Goal: Task Accomplishment & Management: Use online tool/utility

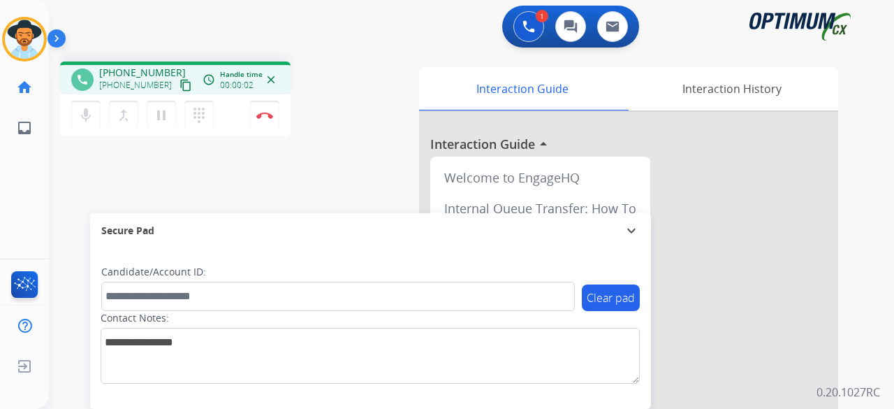
click at [180, 85] on mat-icon "content_copy" at bounding box center [186, 85] width 13 height 13
click at [316, 102] on div "phone [PHONE_NUMBER] [PHONE_NUMBER] content_copy access_time Call metrics Queue…" at bounding box center [227, 100] width 335 height 79
click at [268, 117] on img at bounding box center [264, 115] width 17 height 7
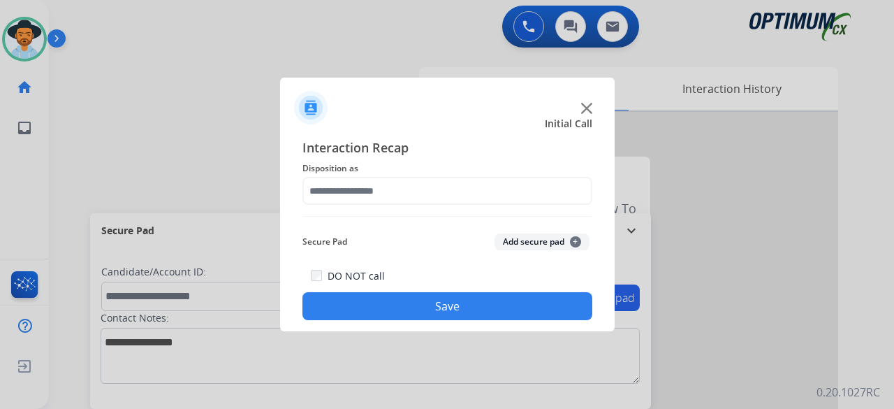
click at [268, 116] on div at bounding box center [447, 204] width 894 height 409
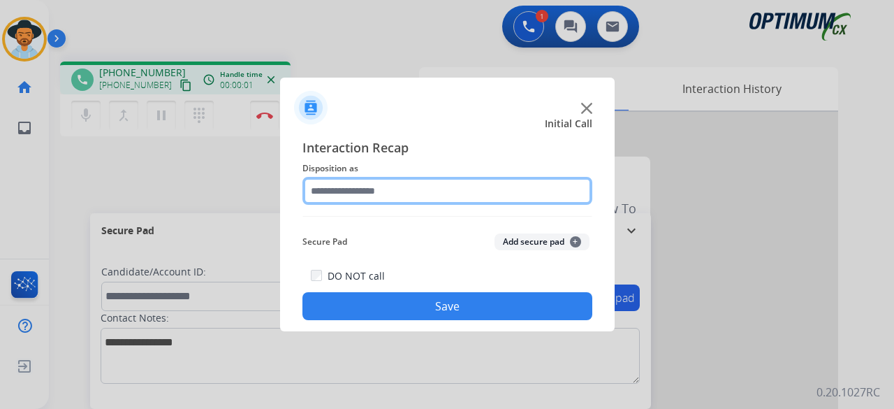
click at [395, 198] on input "text" at bounding box center [447, 191] width 290 height 28
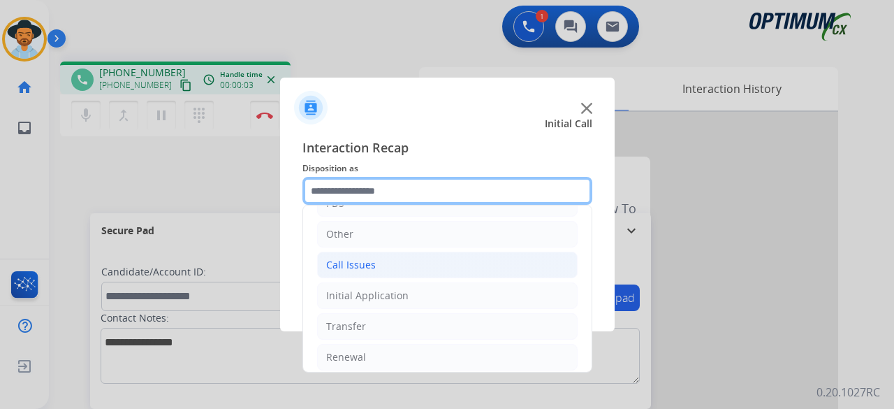
scroll to position [91, 0]
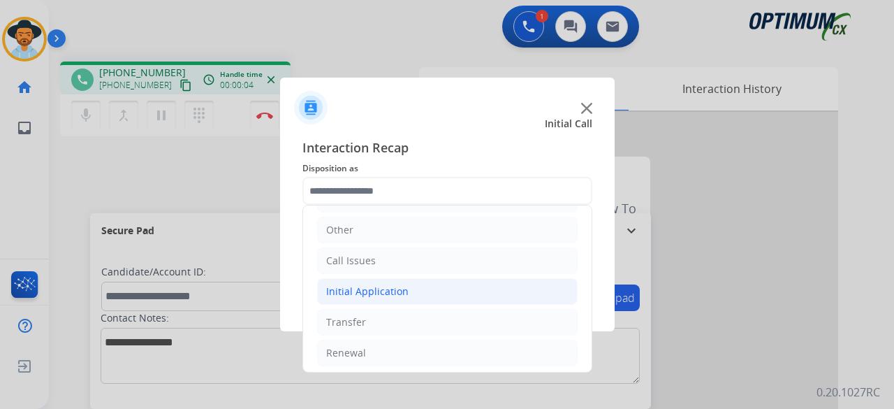
click at [411, 287] on li "Initial Application" at bounding box center [447, 291] width 261 height 27
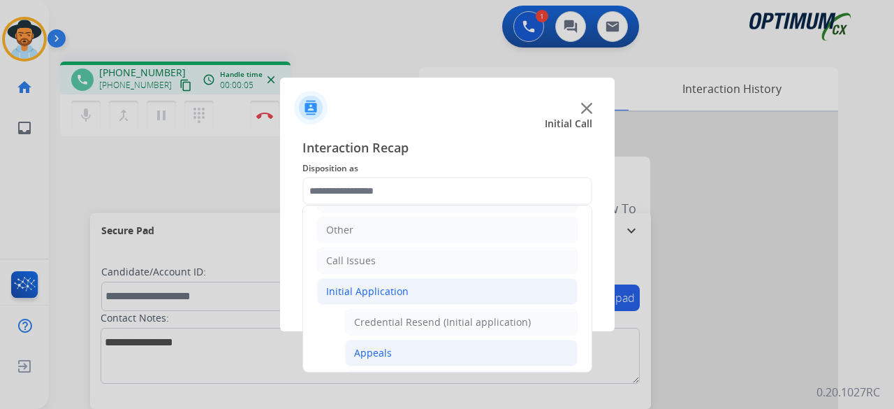
click at [400, 346] on li "Appeals" at bounding box center [461, 352] width 233 height 27
type input "*******"
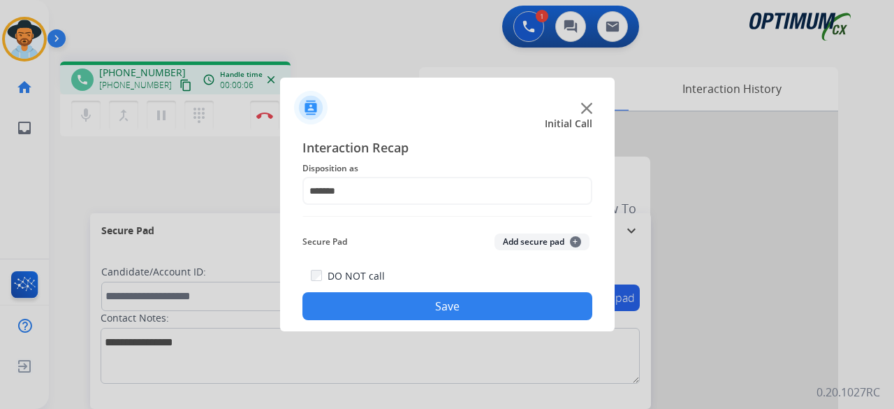
click at [536, 235] on button "Add secure pad +" at bounding box center [542, 241] width 95 height 17
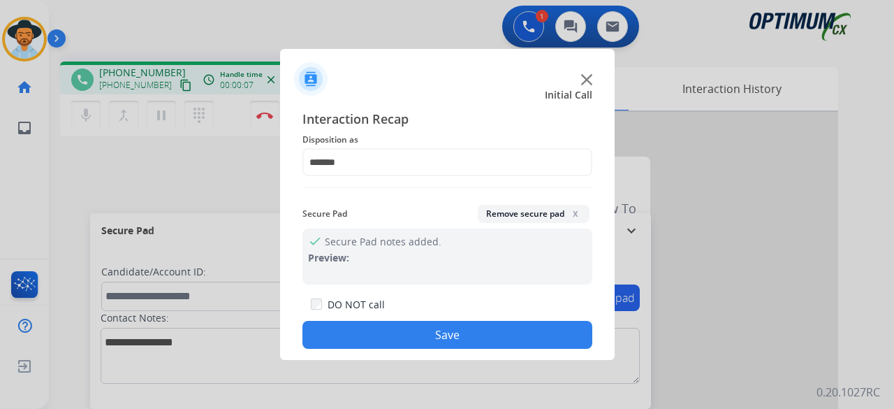
click at [424, 322] on button "Save" at bounding box center [447, 335] width 290 height 28
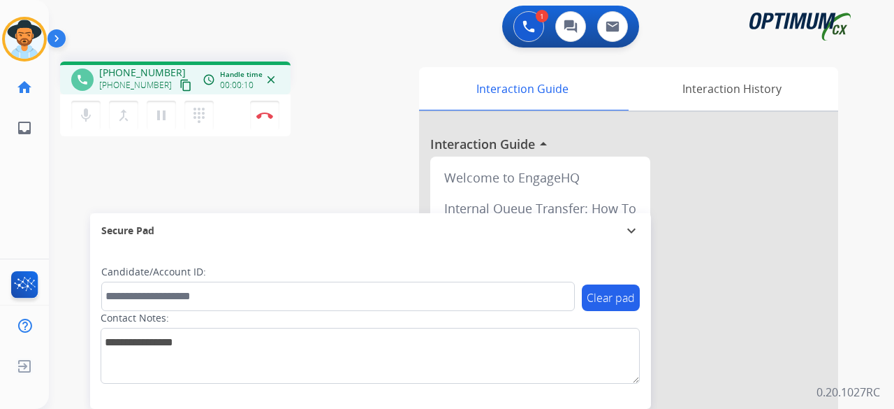
click at [180, 85] on mat-icon "content_copy" at bounding box center [186, 85] width 13 height 13
click at [88, 126] on button "mic Mute" at bounding box center [85, 115] width 29 height 29
click at [88, 126] on button "mic_off Mute" at bounding box center [85, 115] width 29 height 29
click at [264, 108] on button "Disconnect" at bounding box center [264, 115] width 29 height 29
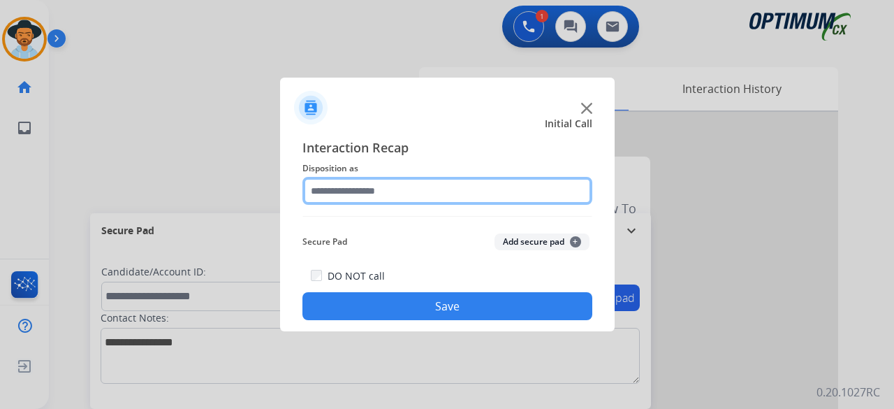
click at [381, 190] on input "text" at bounding box center [447, 191] width 290 height 28
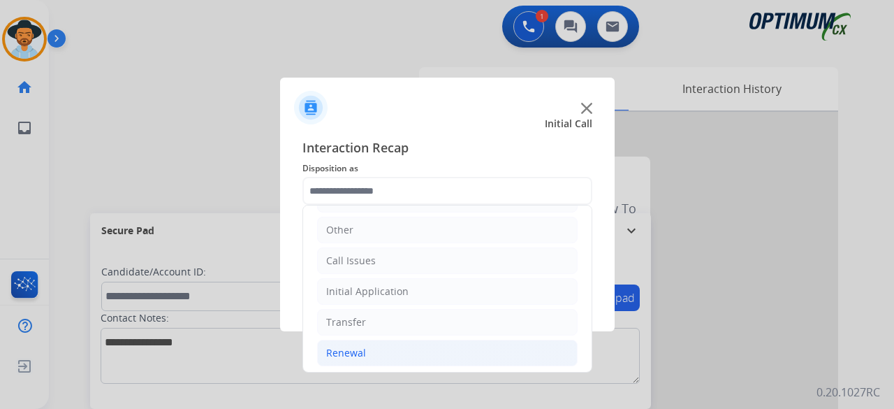
click at [365, 356] on li "Renewal" at bounding box center [447, 352] width 261 height 27
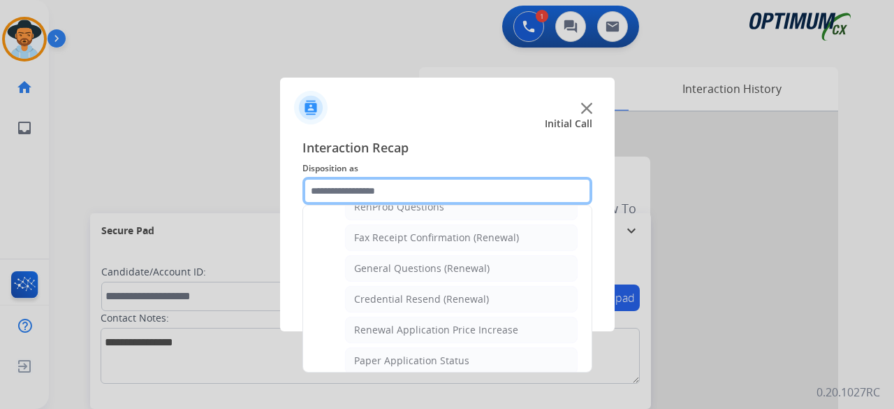
scroll to position [375, 0]
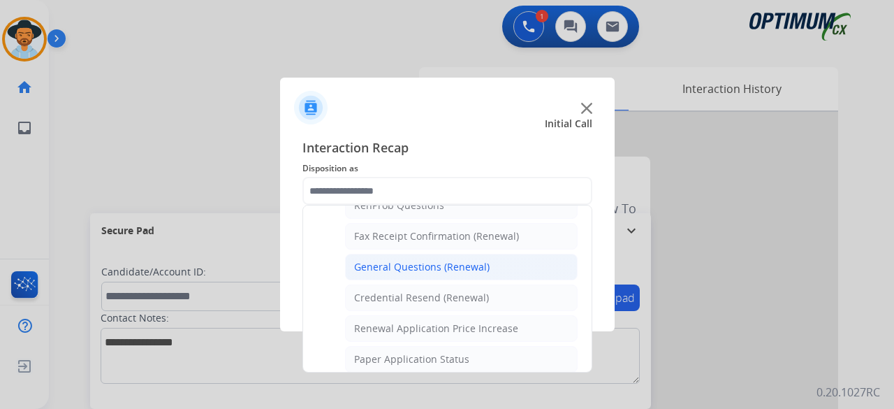
click at [422, 262] on div "General Questions (Renewal)" at bounding box center [422, 267] width 136 height 14
type input "**********"
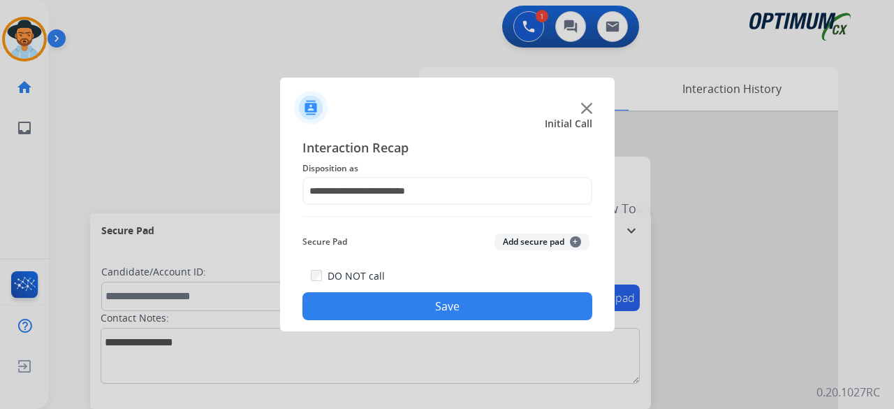
click at [529, 245] on button "Add secure pad +" at bounding box center [542, 241] width 95 height 17
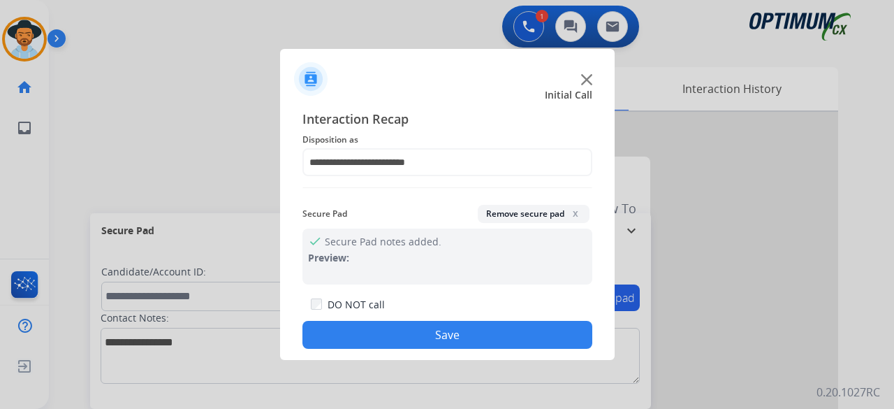
click at [447, 336] on button "Save" at bounding box center [447, 335] width 290 height 28
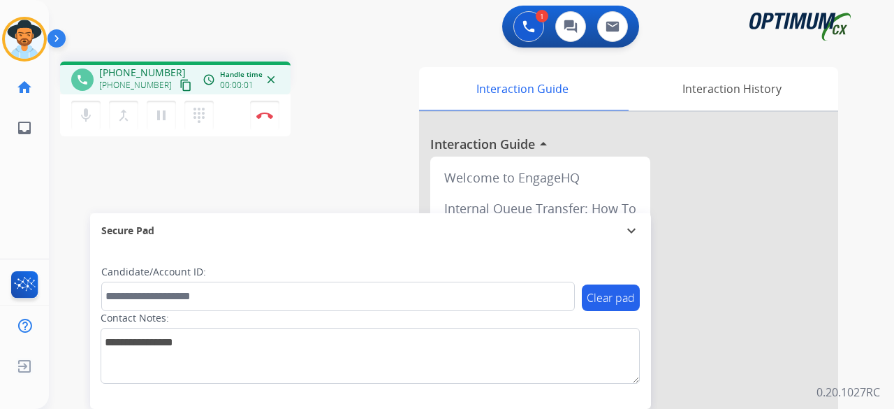
click at [180, 87] on mat-icon "content_copy" at bounding box center [186, 85] width 13 height 13
click at [85, 112] on mat-icon "mic" at bounding box center [86, 115] width 17 height 17
click at [86, 111] on mat-icon "mic_off" at bounding box center [86, 115] width 17 height 17
click at [82, 117] on mat-icon "mic" at bounding box center [86, 115] width 17 height 17
click at [85, 116] on mat-icon "mic_off" at bounding box center [86, 115] width 17 height 17
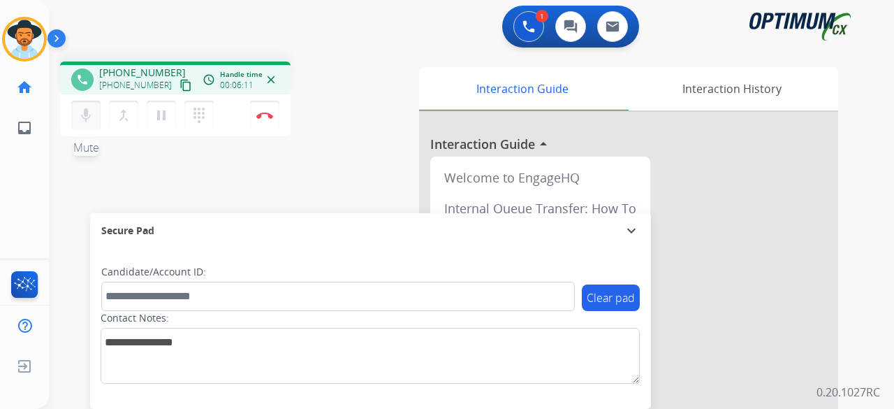
click at [85, 116] on mat-icon "mic" at bounding box center [86, 115] width 17 height 17
click at [80, 117] on mat-icon "mic_off" at bounding box center [86, 115] width 17 height 17
click at [262, 113] on img at bounding box center [264, 115] width 17 height 7
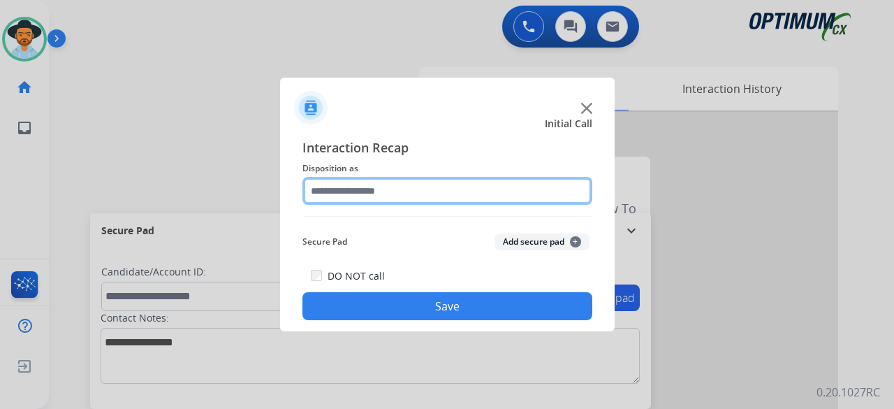
click at [447, 191] on input "text" at bounding box center [447, 191] width 290 height 28
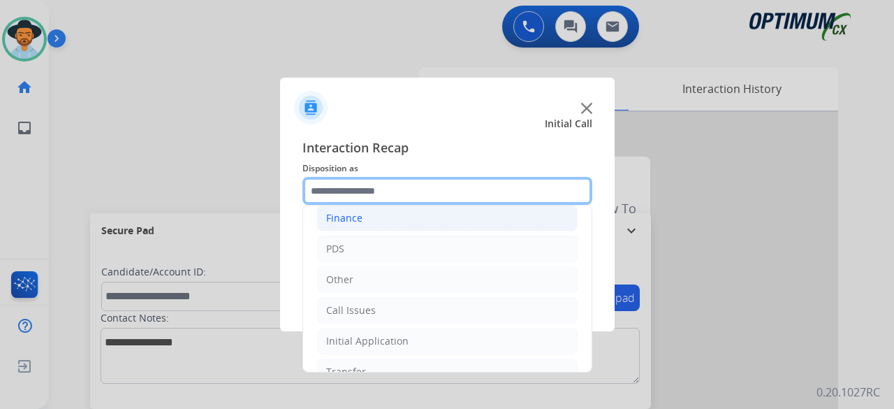
scroll to position [91, 0]
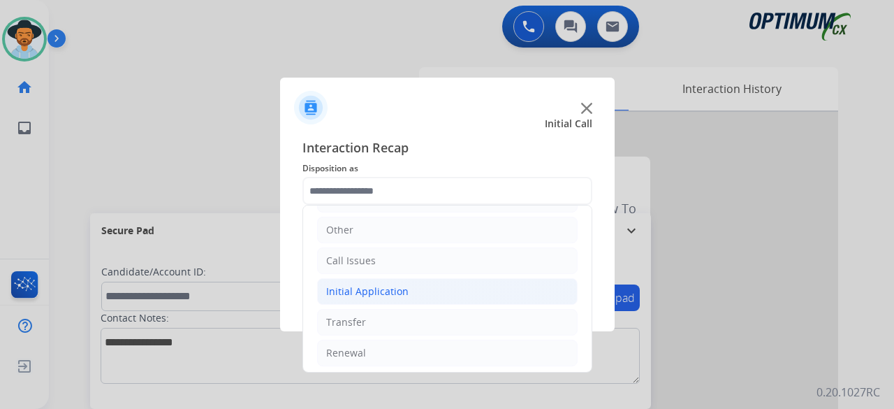
click at [361, 295] on li "Initial Application" at bounding box center [447, 291] width 261 height 27
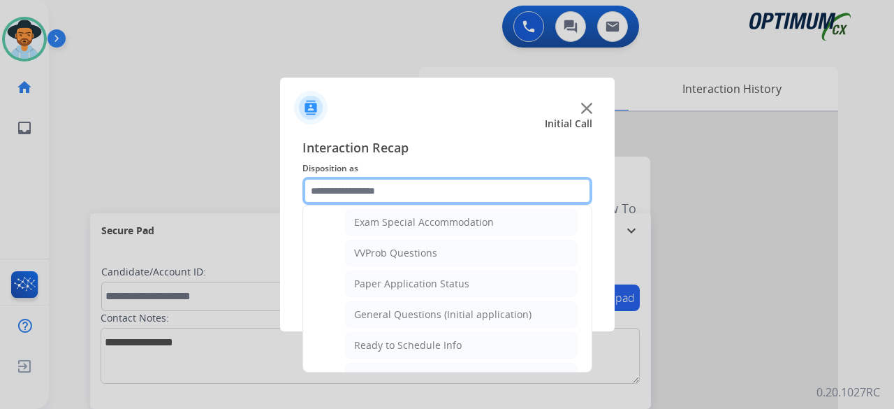
scroll to position [712, 0]
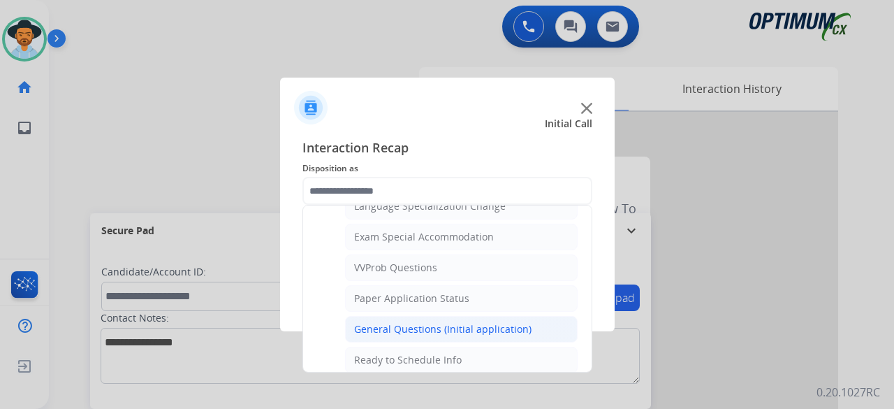
click at [457, 322] on div "General Questions (Initial application)" at bounding box center [442, 329] width 177 height 14
type input "**********"
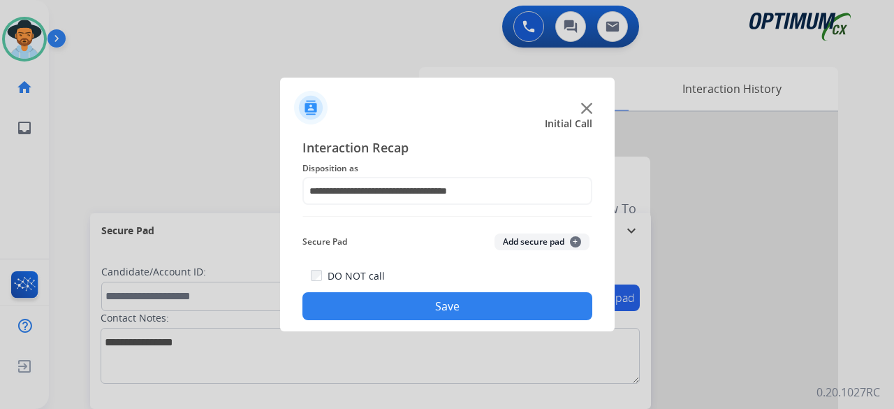
click at [520, 244] on button "Add secure pad +" at bounding box center [542, 241] width 95 height 17
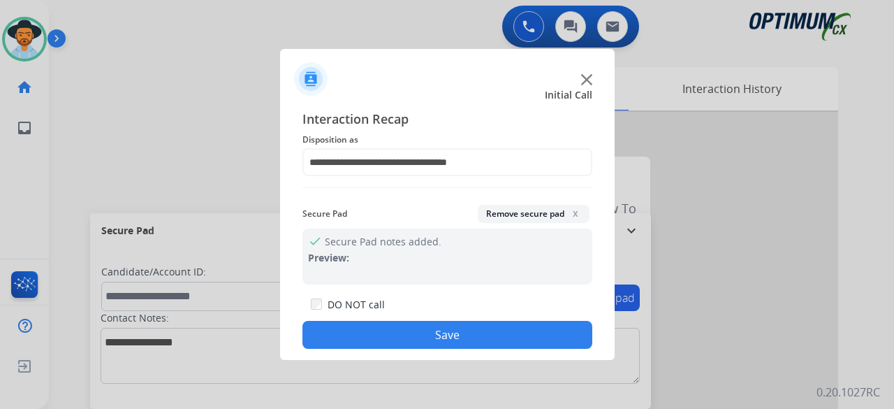
click at [444, 329] on button "Save" at bounding box center [447, 335] width 290 height 28
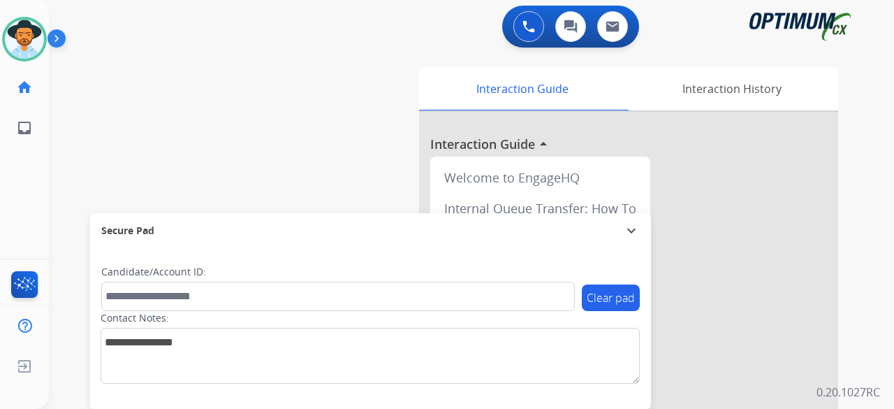
click at [89, 111] on div "swap_horiz Break voice bridge close_fullscreen Connect 3-Way Call merge_type Se…" at bounding box center [455, 341] width 812 height 583
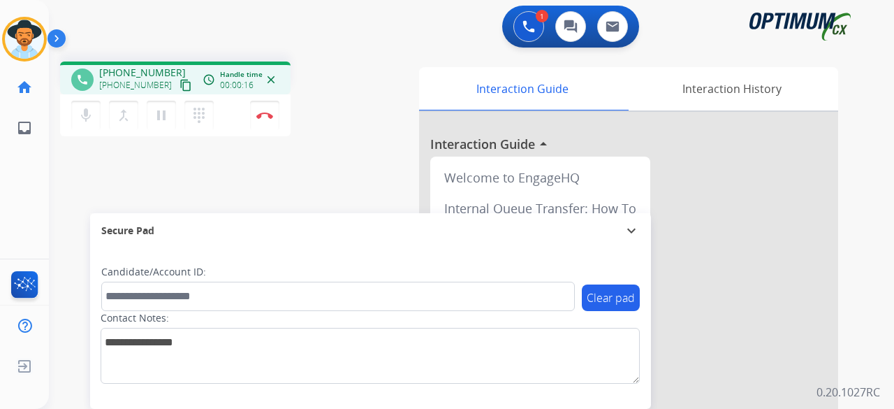
click at [177, 86] on button "content_copy" at bounding box center [185, 85] width 17 height 17
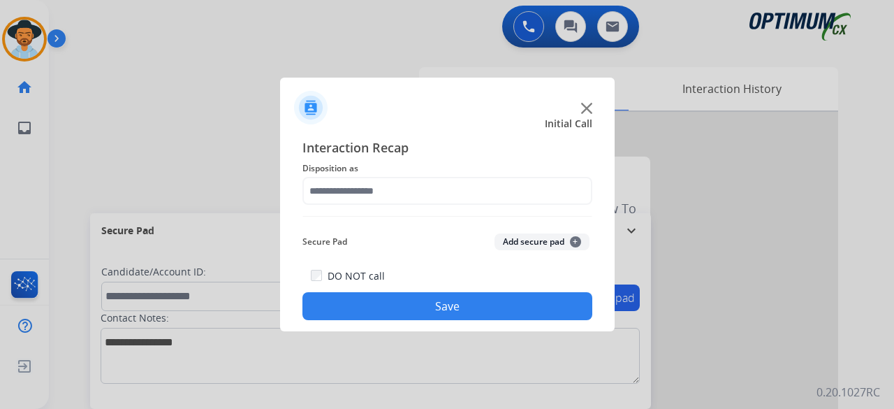
click at [586, 108] on img at bounding box center [586, 108] width 11 height 11
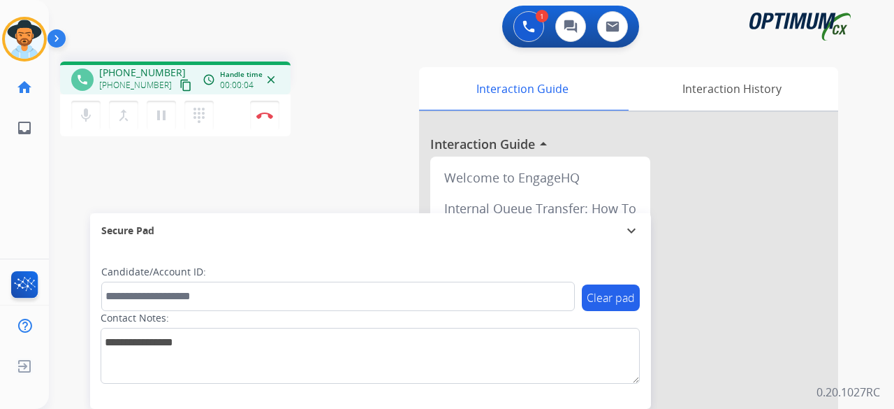
click at [180, 85] on mat-icon "content_copy" at bounding box center [186, 85] width 13 height 13
click at [266, 119] on button "Disconnect" at bounding box center [264, 115] width 29 height 29
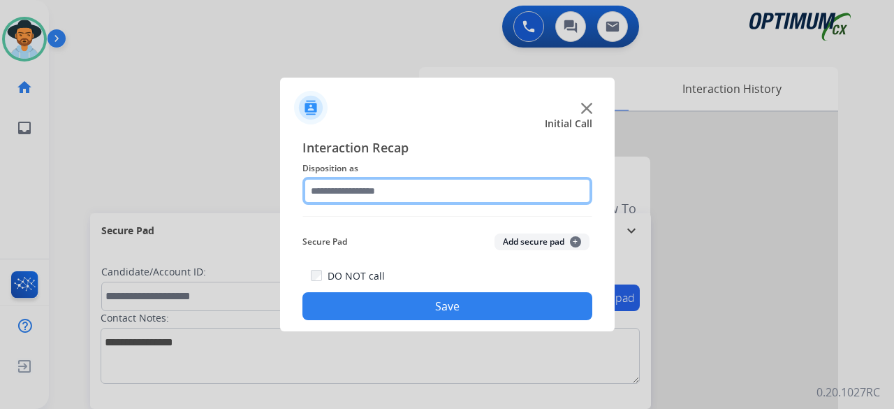
click at [454, 191] on input "text" at bounding box center [447, 191] width 290 height 28
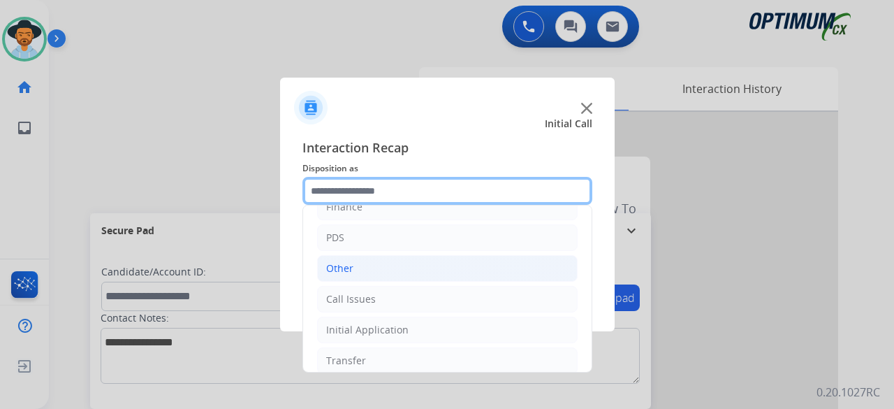
scroll to position [91, 0]
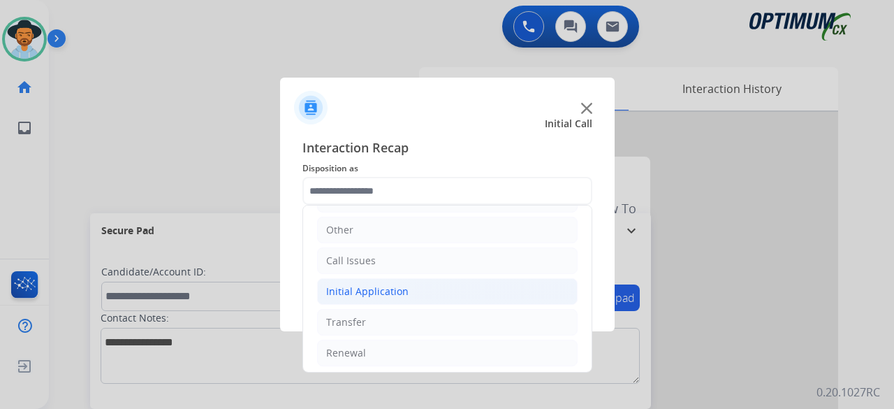
click at [393, 299] on li "Initial Application" at bounding box center [447, 291] width 261 height 27
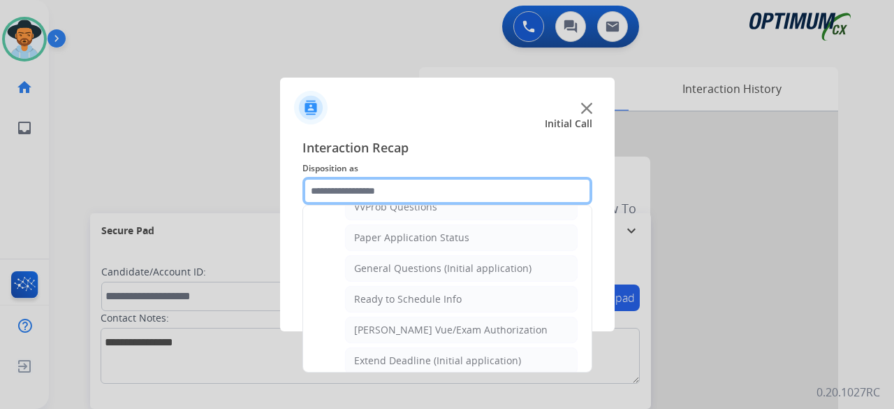
scroll to position [779, 0]
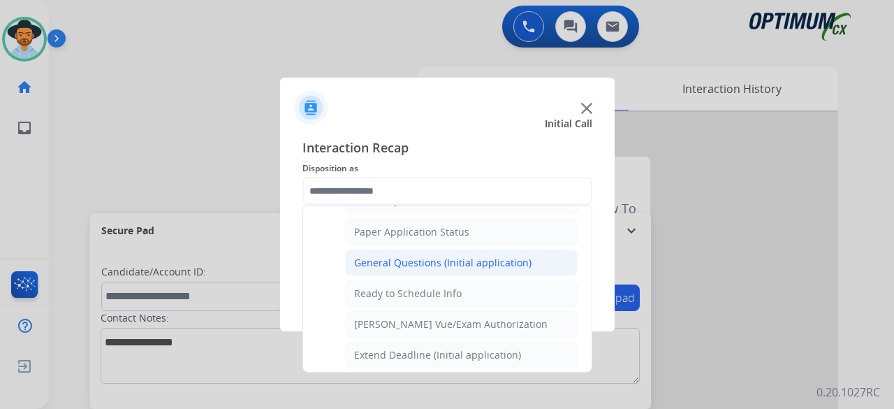
click at [454, 256] on div "General Questions (Initial application)" at bounding box center [442, 263] width 177 height 14
type input "**********"
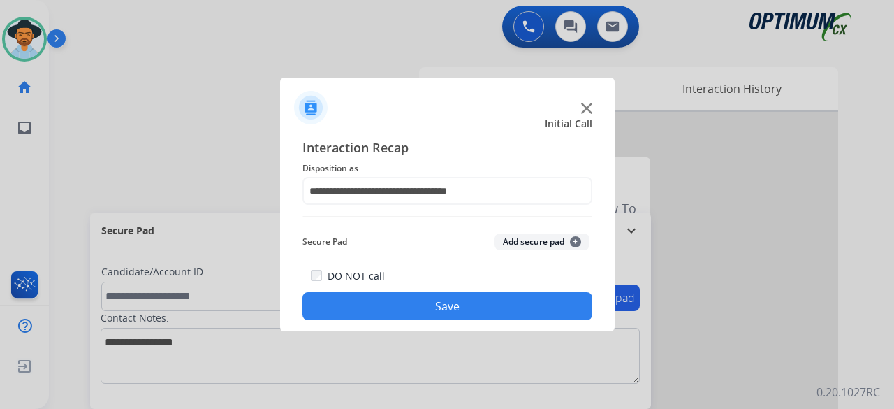
click at [511, 244] on button "Add secure pad +" at bounding box center [542, 241] width 95 height 17
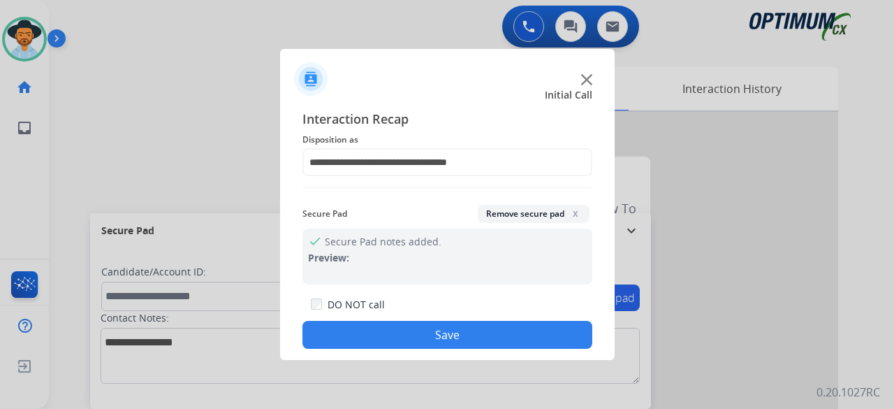
click at [411, 332] on button "Save" at bounding box center [447, 335] width 290 height 28
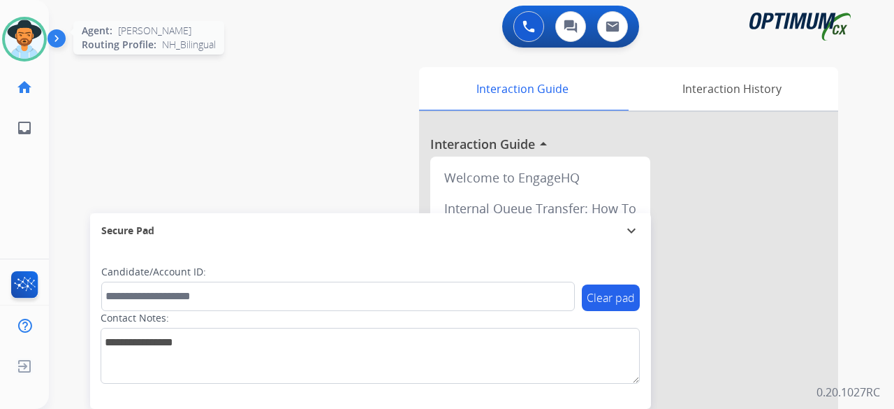
click at [25, 41] on img at bounding box center [24, 39] width 39 height 39
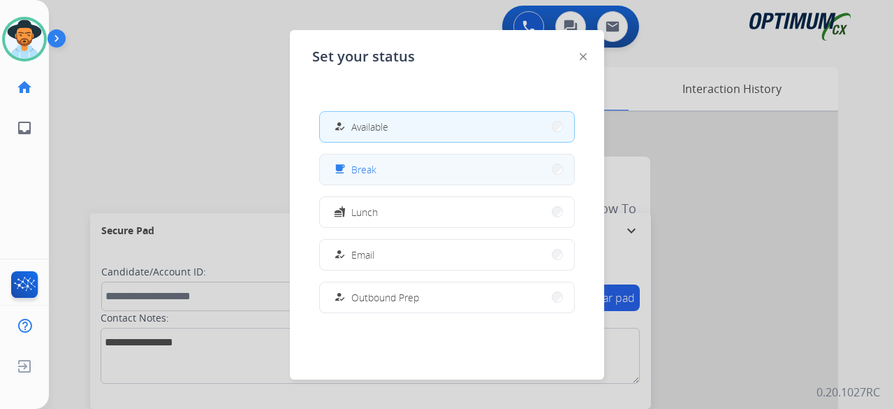
click at [367, 163] on span "Break" at bounding box center [363, 169] width 25 height 15
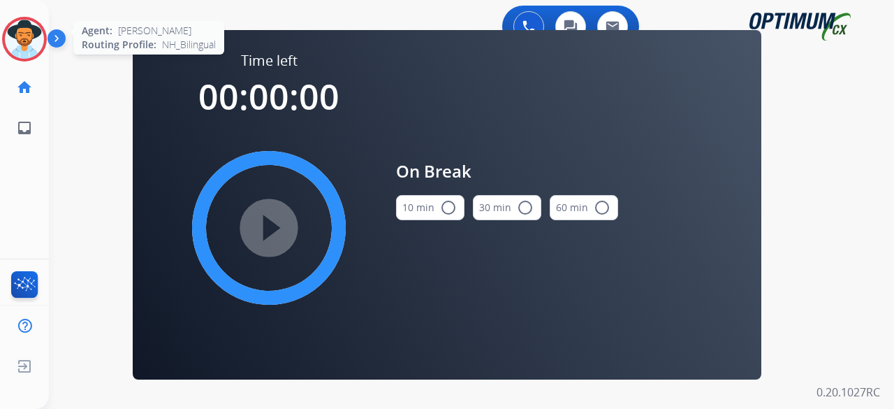
click at [34, 41] on img at bounding box center [24, 39] width 39 height 39
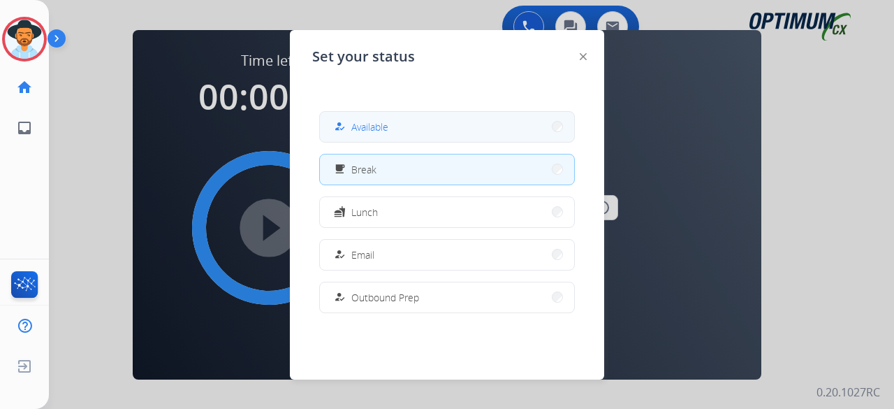
click at [411, 126] on button "how_to_reg Available" at bounding box center [447, 127] width 254 height 30
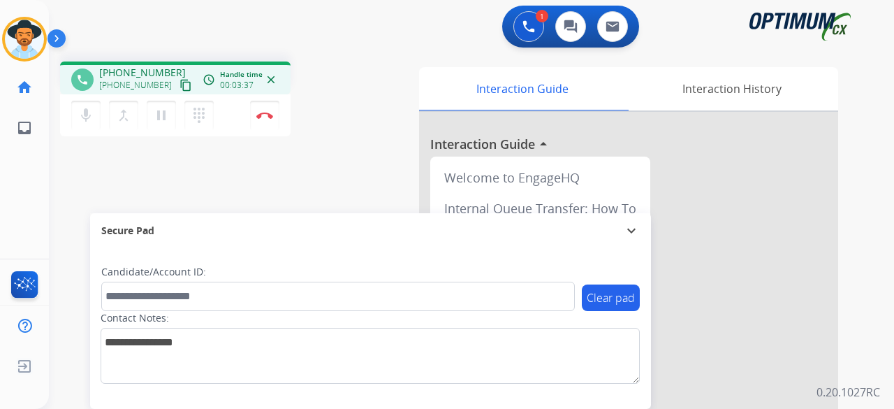
click at [358, 88] on div "phone [PHONE_NUMBER] [PHONE_NUMBER] content_copy access_time Call metrics Queue…" at bounding box center [227, 100] width 335 height 79
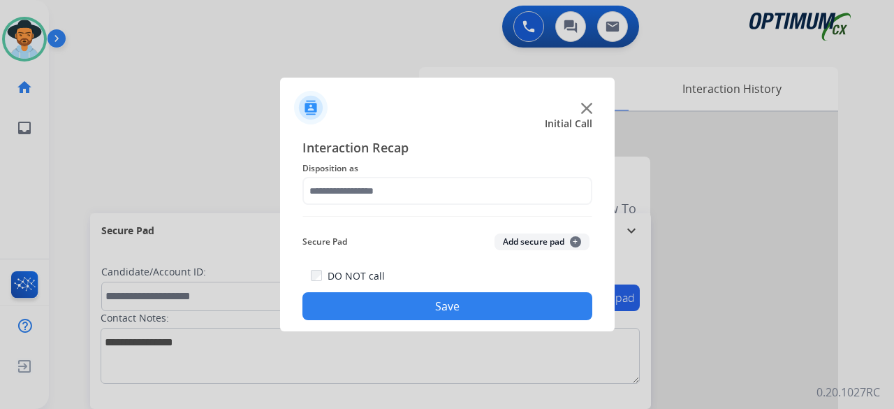
click at [585, 100] on div at bounding box center [447, 102] width 335 height 49
click at [588, 107] on img at bounding box center [586, 108] width 11 height 11
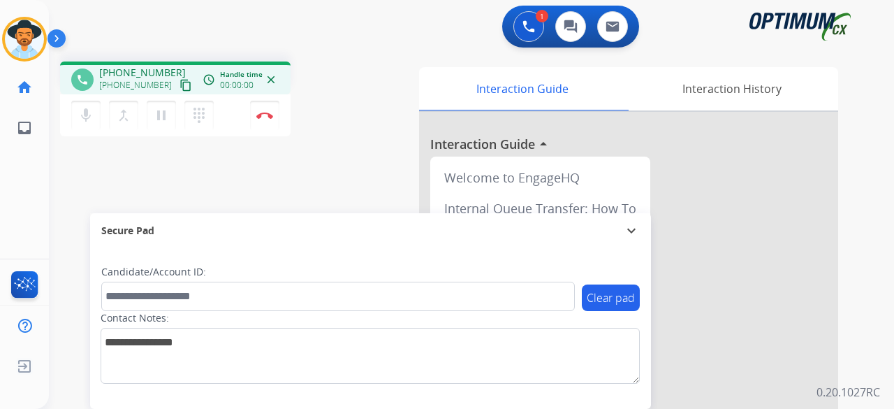
click at [180, 89] on mat-icon "content_copy" at bounding box center [186, 85] width 13 height 13
click at [260, 115] on img at bounding box center [264, 115] width 17 height 7
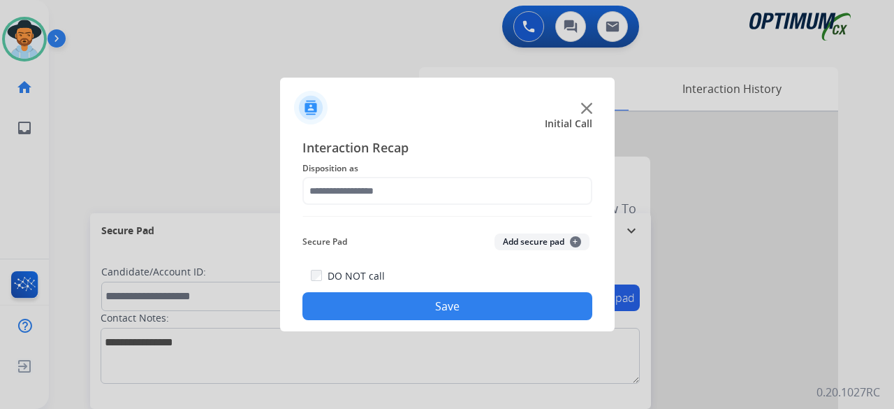
click at [436, 1] on div at bounding box center [447, 204] width 894 height 409
click at [590, 107] on img at bounding box center [586, 108] width 11 height 11
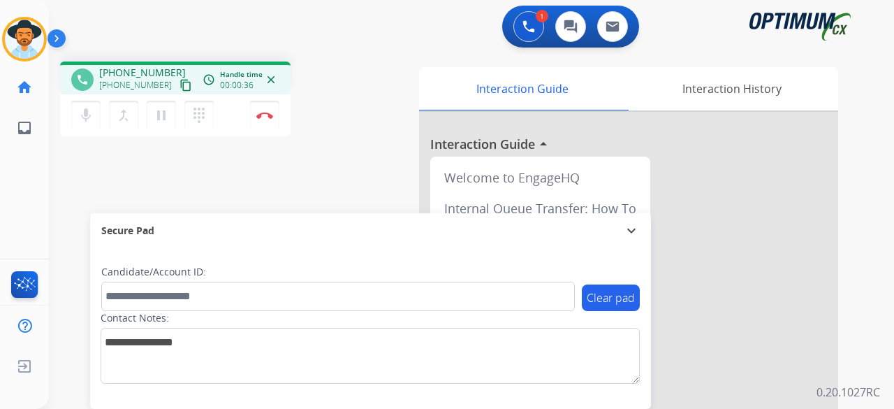
click at [180, 87] on mat-icon "content_copy" at bounding box center [186, 85] width 13 height 13
click at [258, 117] on img at bounding box center [264, 115] width 17 height 7
